Goal: Check status

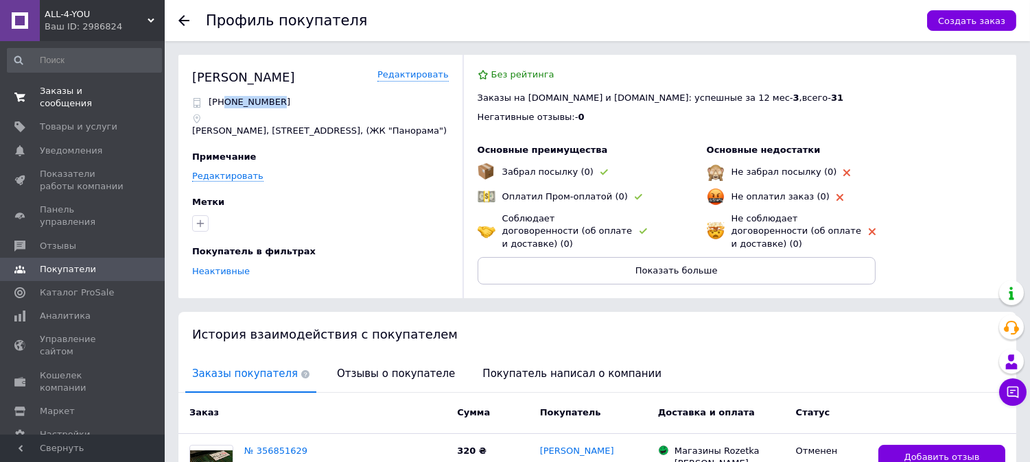
click at [60, 90] on span "Заказы и сообщения" at bounding box center [83, 97] width 87 height 25
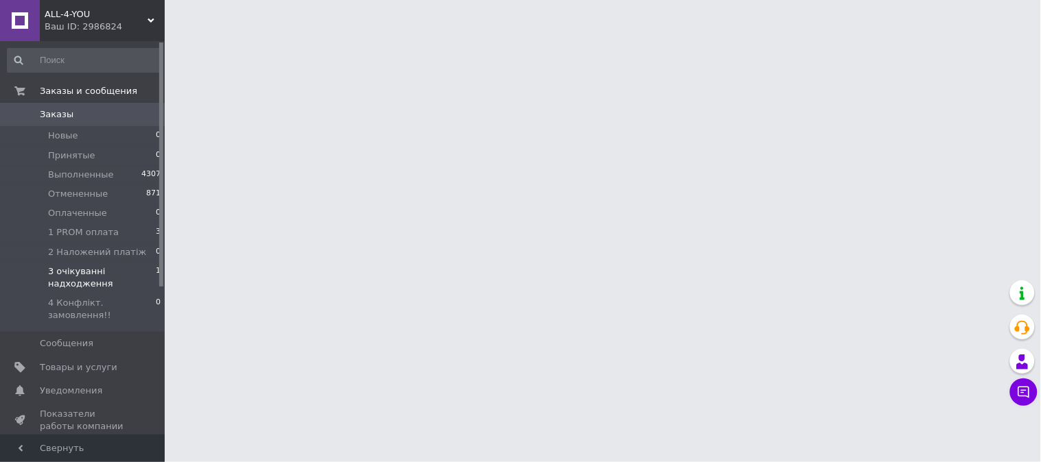
click at [75, 270] on span "3 очікуванні надходження" at bounding box center [102, 277] width 108 height 25
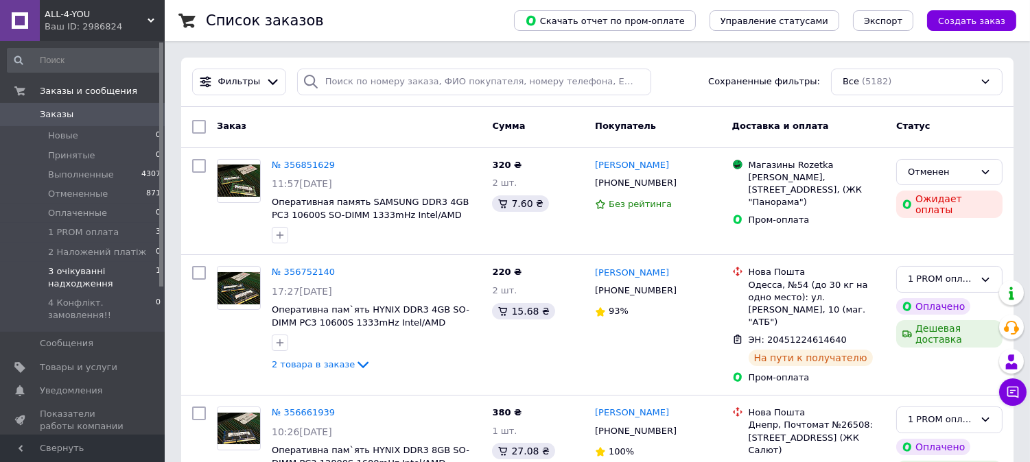
click at [91, 286] on span "3 очікуванні надходження" at bounding box center [102, 277] width 108 height 25
